Goal: Task Accomplishment & Management: Complete application form

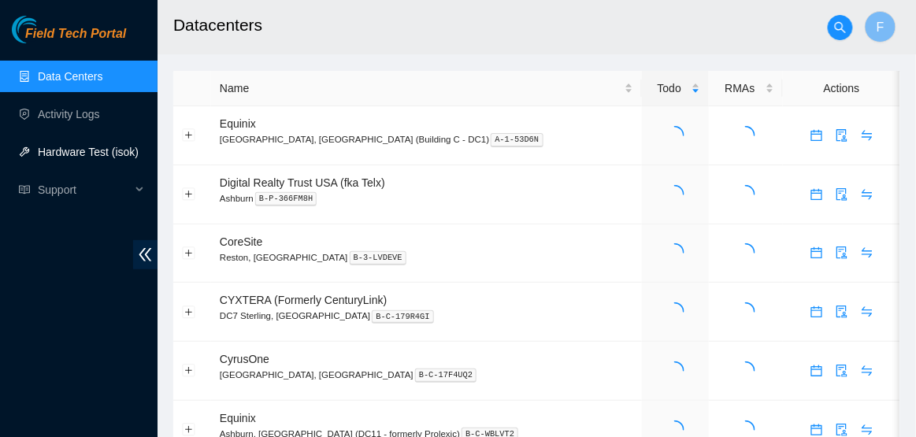
click at [78, 158] on link "Hardware Test (isok)" at bounding box center [88, 152] width 101 height 13
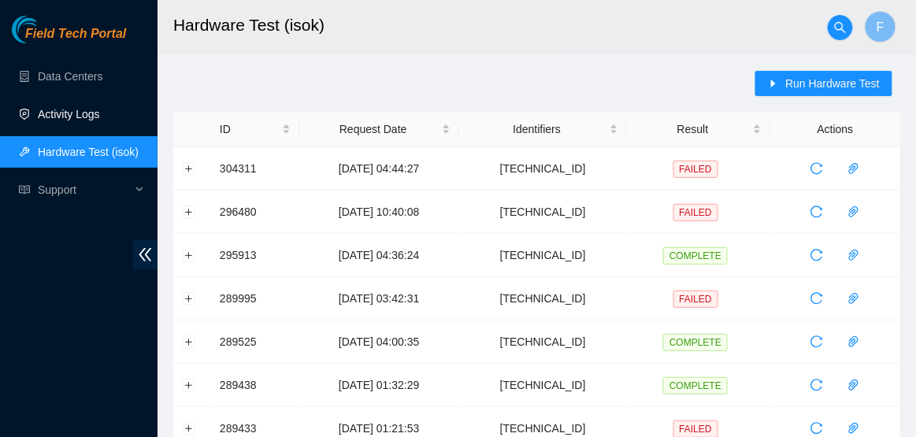
click at [95, 111] on link "Activity Logs" at bounding box center [69, 114] width 62 height 13
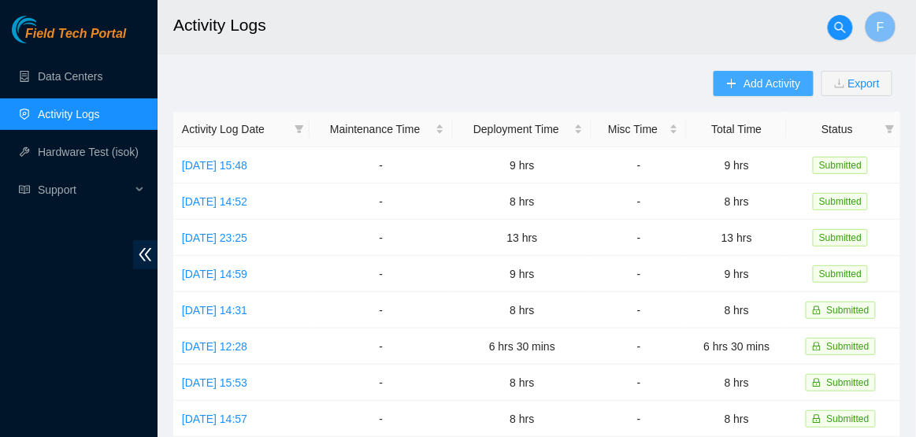
click at [736, 87] on button "Add Activity" at bounding box center [762, 83] width 99 height 25
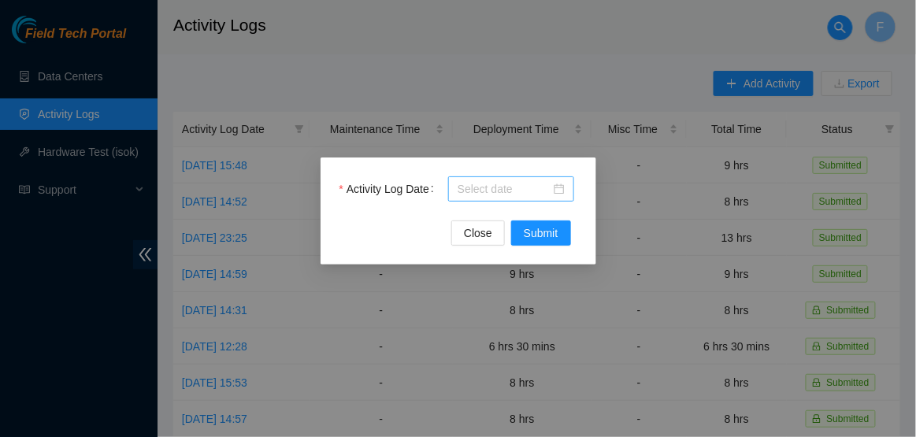
click at [557, 198] on div at bounding box center [511, 188] width 126 height 25
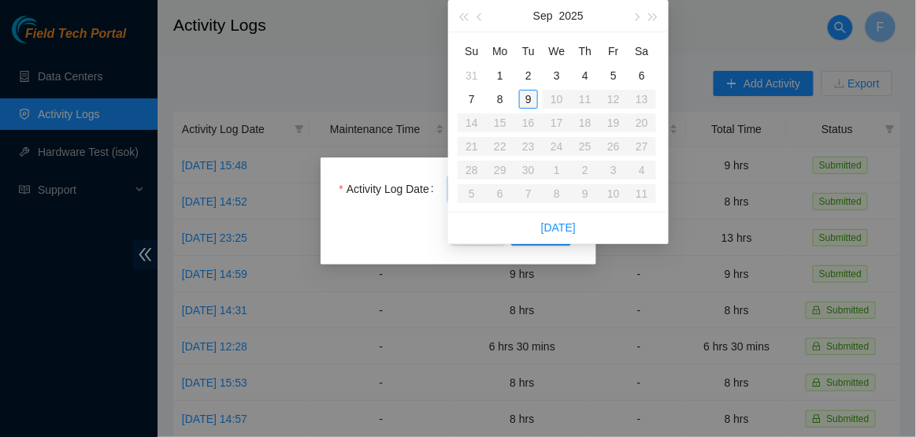
type input "2025-09-09"
click at [526, 94] on div "9" at bounding box center [528, 99] width 19 height 19
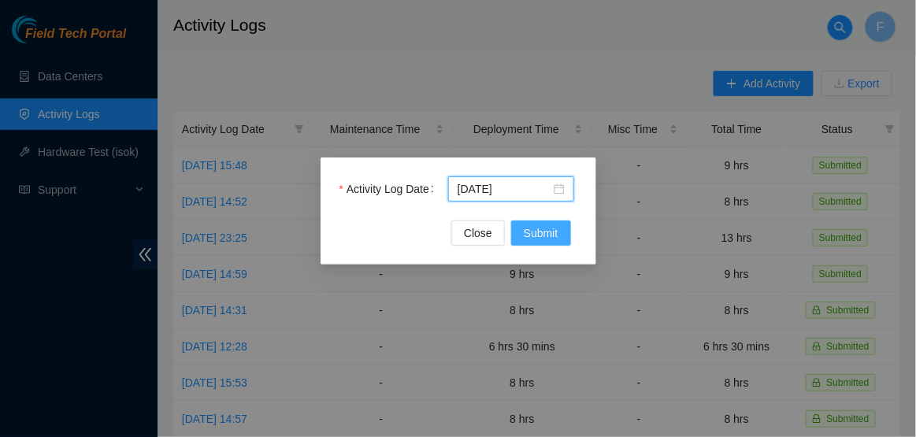
click at [533, 239] on span "Submit" at bounding box center [541, 232] width 35 height 17
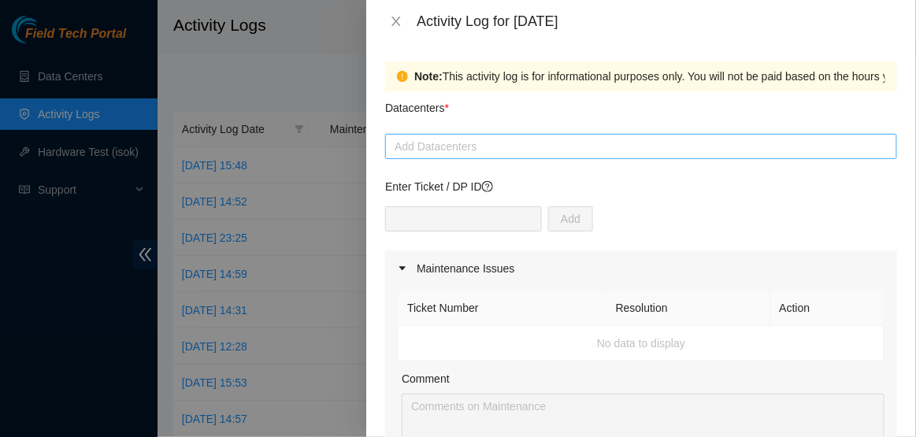
click at [520, 143] on div at bounding box center [641, 146] width 504 height 19
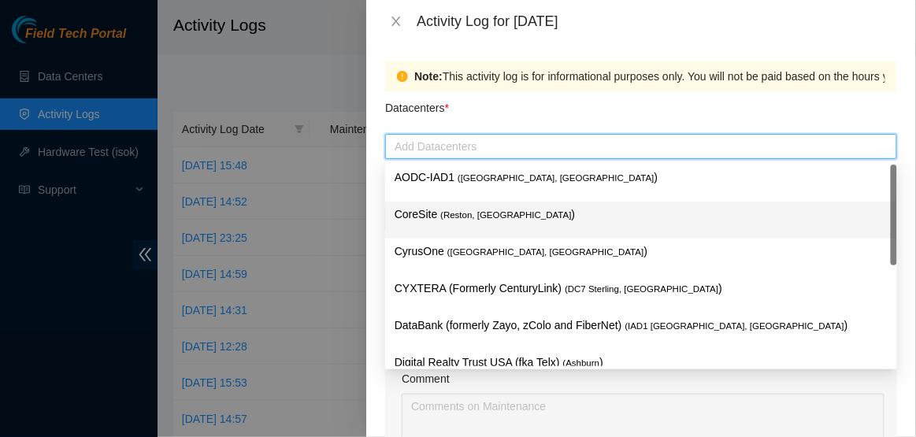
scroll to position [171, 0]
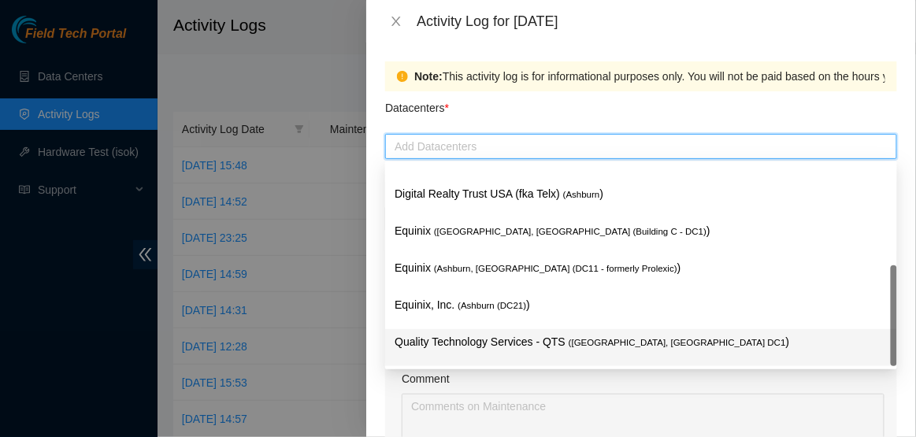
click at [450, 352] on div "Quality Technology Services - QTS ( Ashburn, VA DC1 )" at bounding box center [640, 347] width 493 height 29
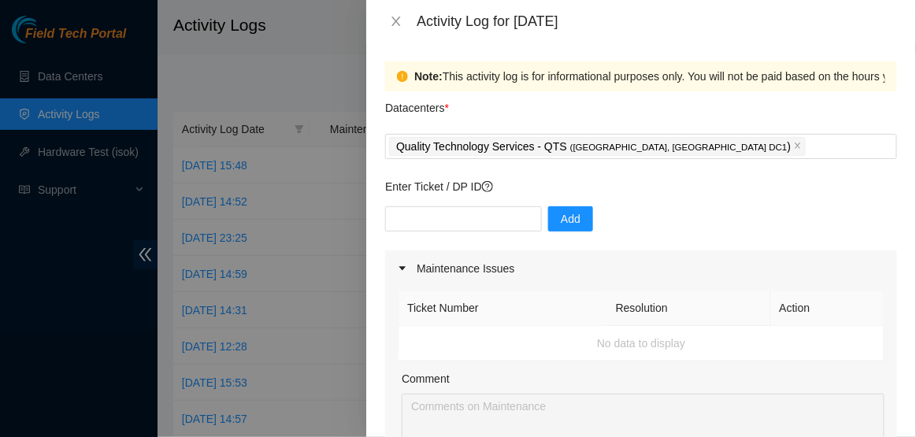
click at [573, 120] on div "Datacenters *" at bounding box center [641, 112] width 512 height 43
click at [494, 217] on input "text" at bounding box center [463, 218] width 157 height 25
type input "DP77110"
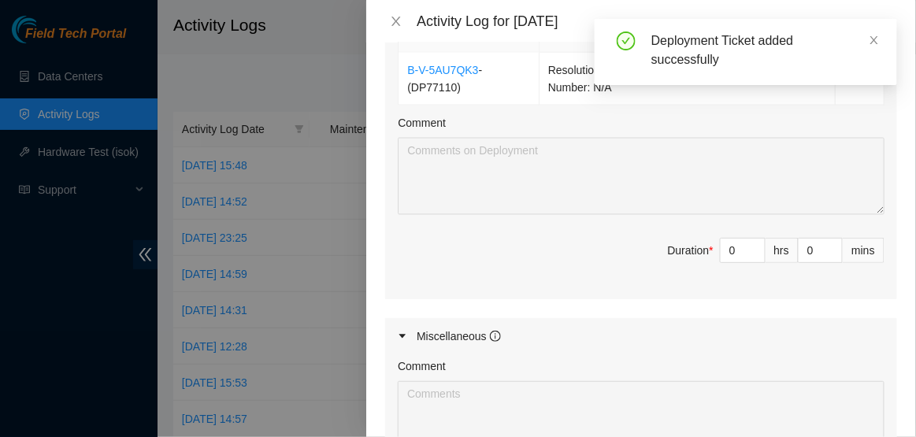
scroll to position [594, 0]
click at [731, 253] on input "0" at bounding box center [742, 254] width 44 height 24
click at [734, 254] on input "0" at bounding box center [742, 254] width 44 height 24
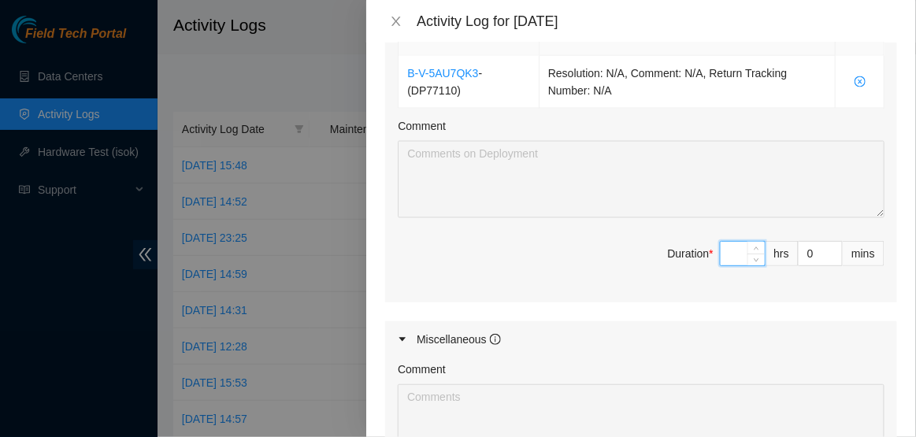
type input "6"
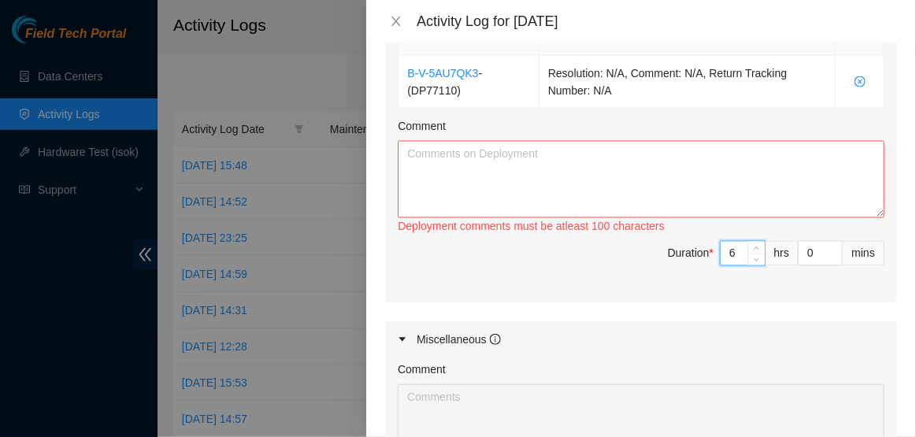
type input "6"
click at [707, 204] on textarea "Comment" at bounding box center [641, 179] width 487 height 77
paste textarea "Hi Dave, EOD Update; -Racked another 8x machines -Total of 16x machine racked -…"
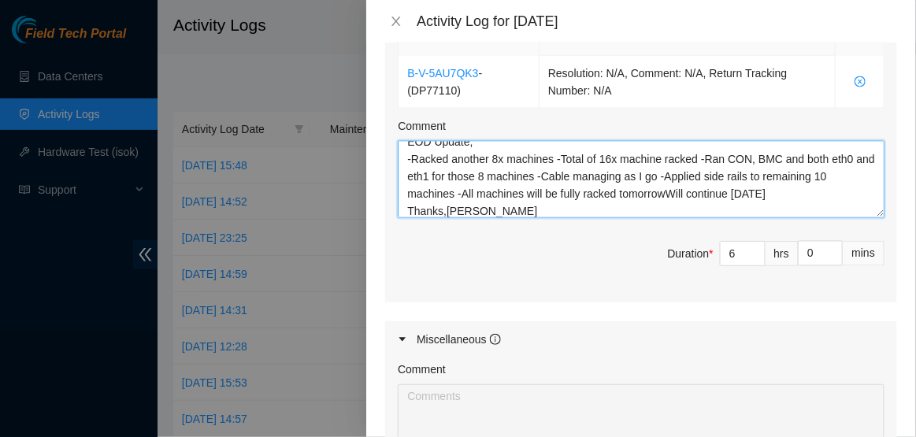
scroll to position [869, 0]
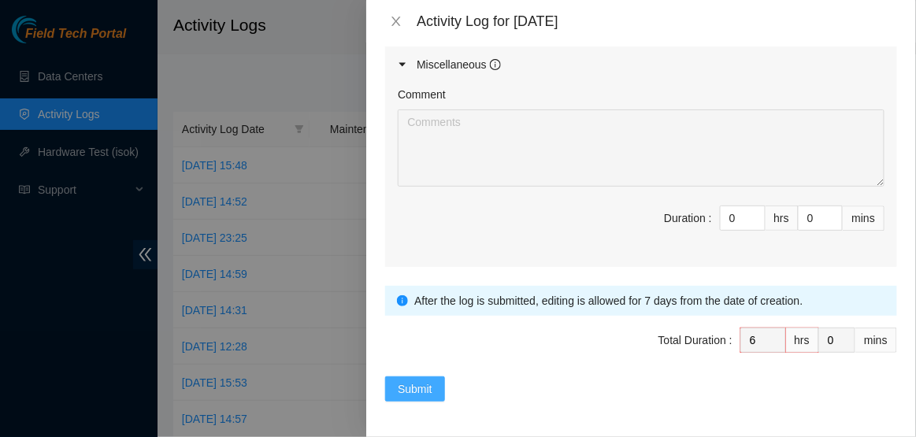
type textarea "Hi Dave, EOD Update; -Racked another 8x machines -Total of 16x machine racked -…"
click at [414, 389] on span "Submit" at bounding box center [415, 388] width 35 height 17
